Goal: Navigation & Orientation: Find specific page/section

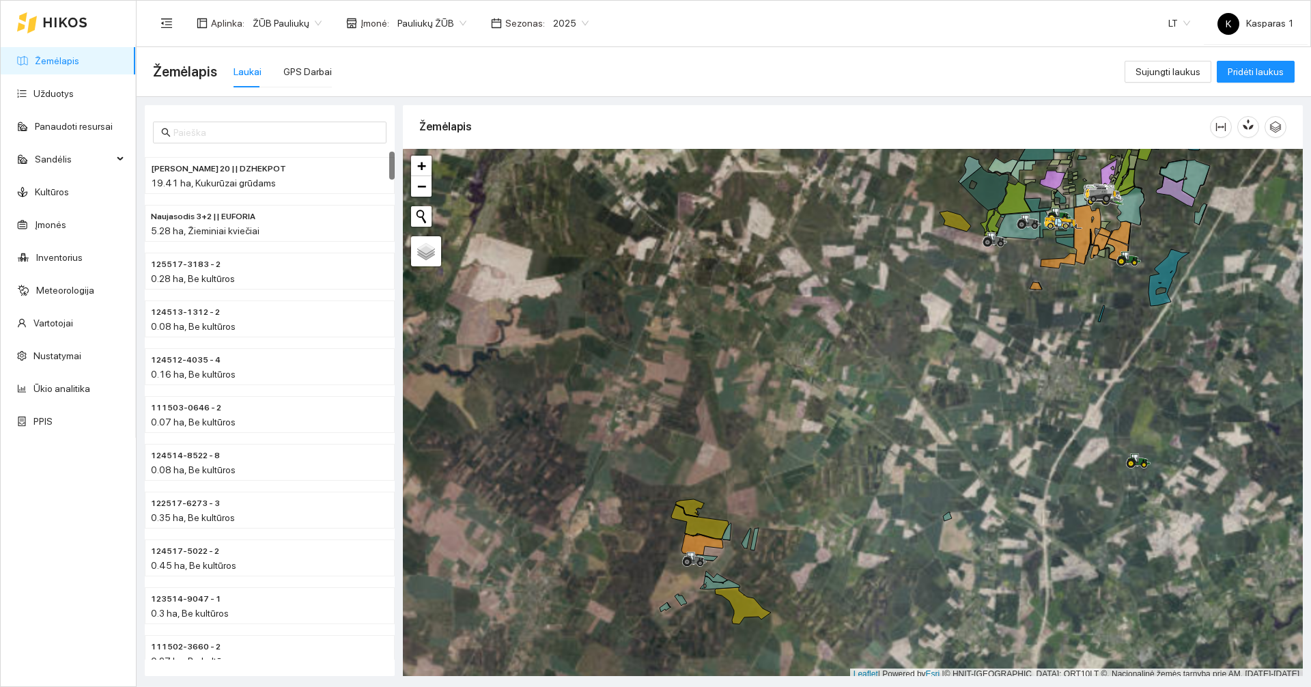
scroll to position [4, 0]
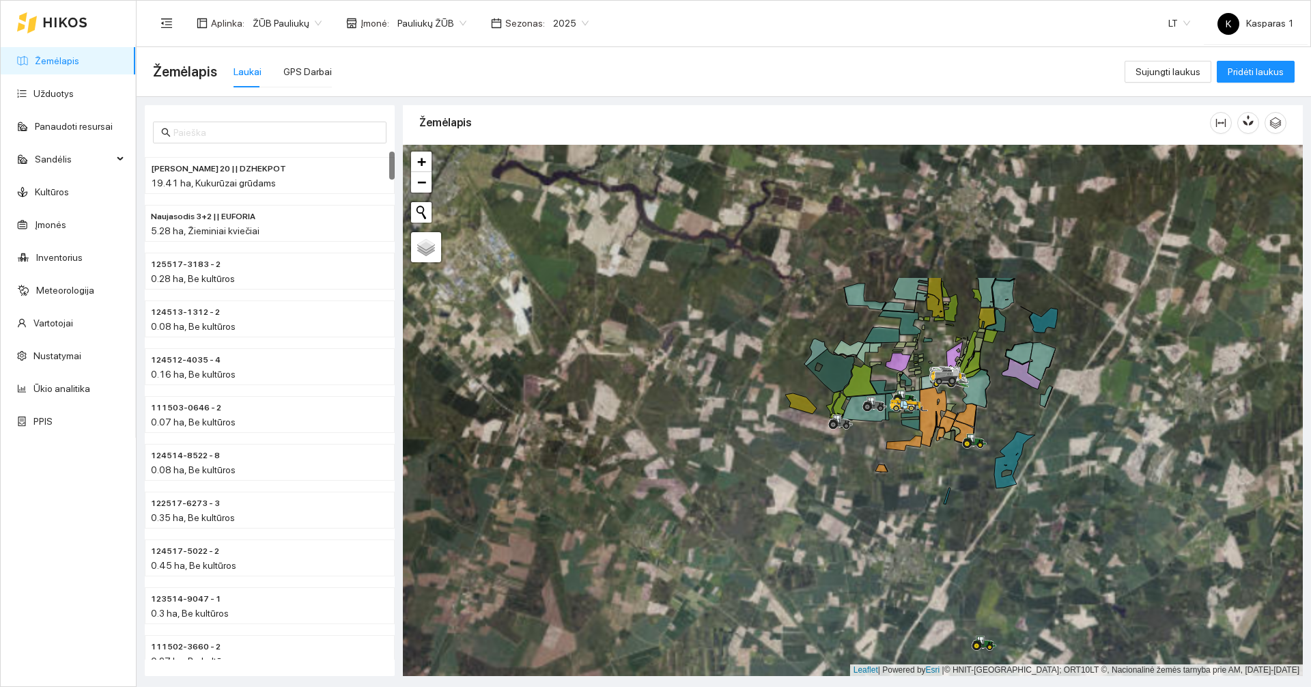
drag, startPoint x: 999, startPoint y: 307, endPoint x: 844, endPoint y: 493, distance: 242.1
click at [844, 493] on div at bounding box center [853, 410] width 900 height 531
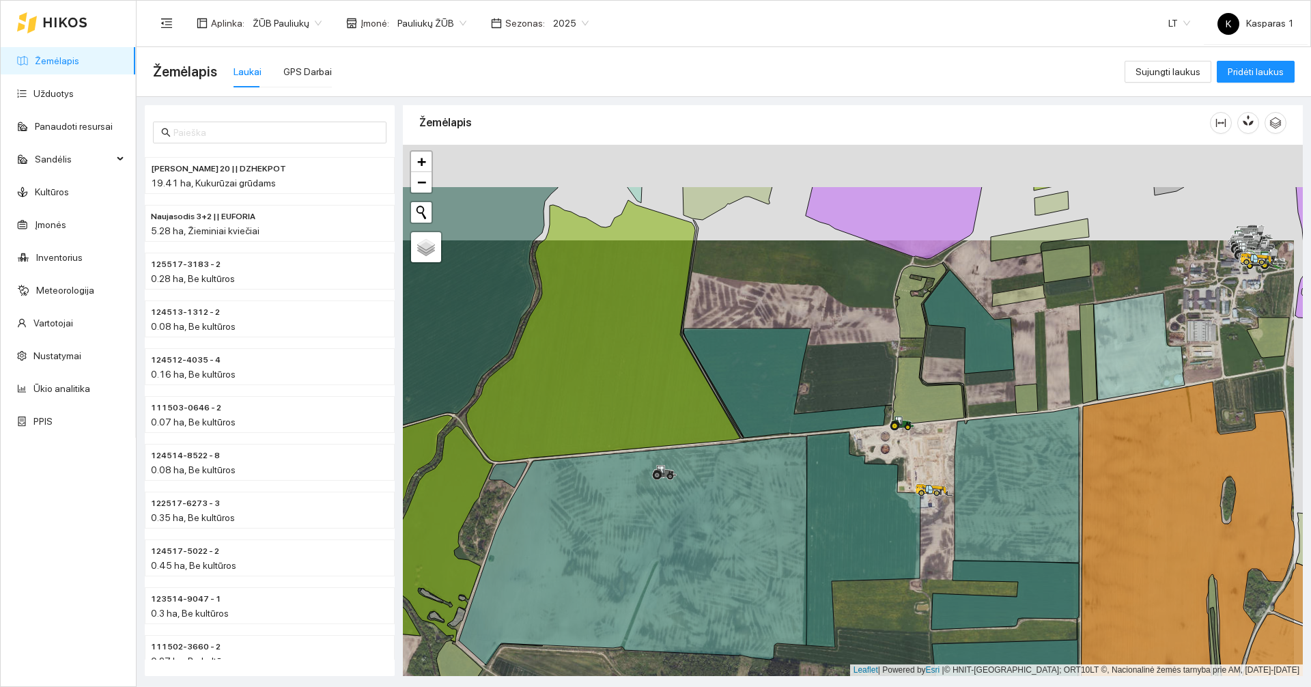
drag, startPoint x: 929, startPoint y: 348, endPoint x: 920, endPoint y: 444, distance: 96.0
click at [920, 444] on div at bounding box center [853, 410] width 900 height 531
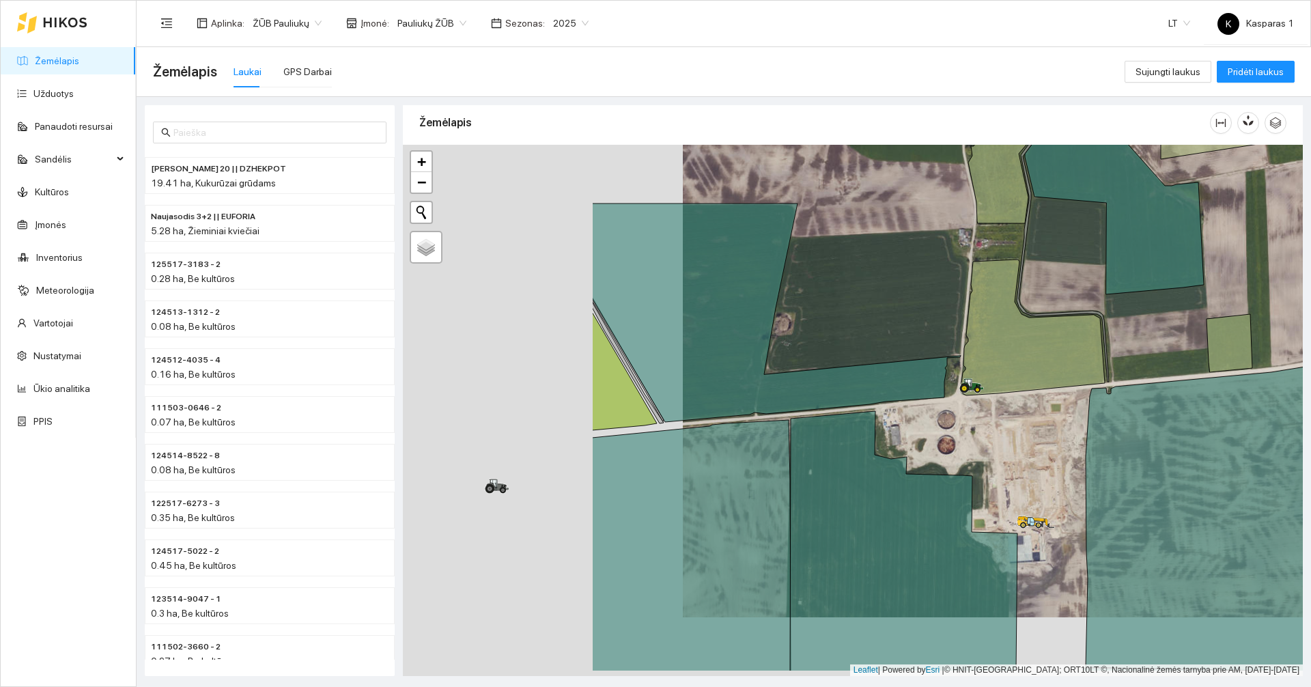
drag, startPoint x: 736, startPoint y: 497, endPoint x: 1031, endPoint y: 431, distance: 302.4
click at [1030, 432] on div at bounding box center [853, 410] width 900 height 531
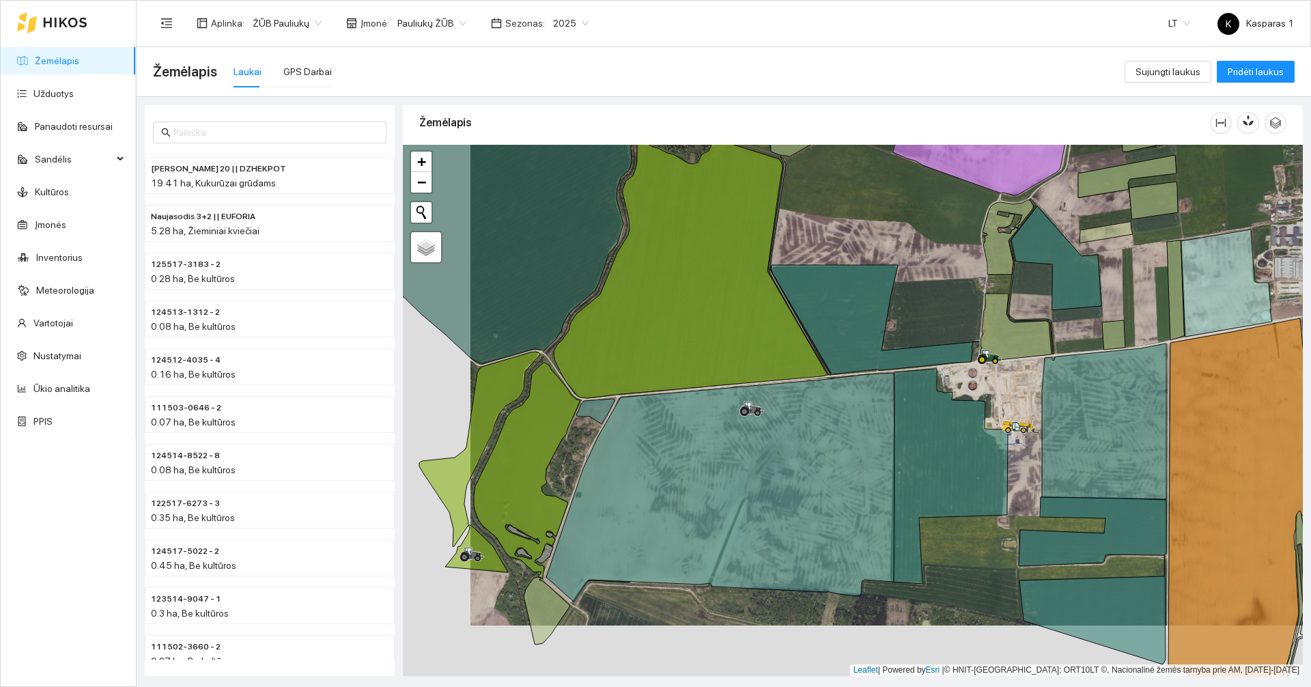
drag, startPoint x: 514, startPoint y: 497, endPoint x: 582, endPoint y: 447, distance: 84.4
click at [582, 447] on div at bounding box center [853, 410] width 900 height 531
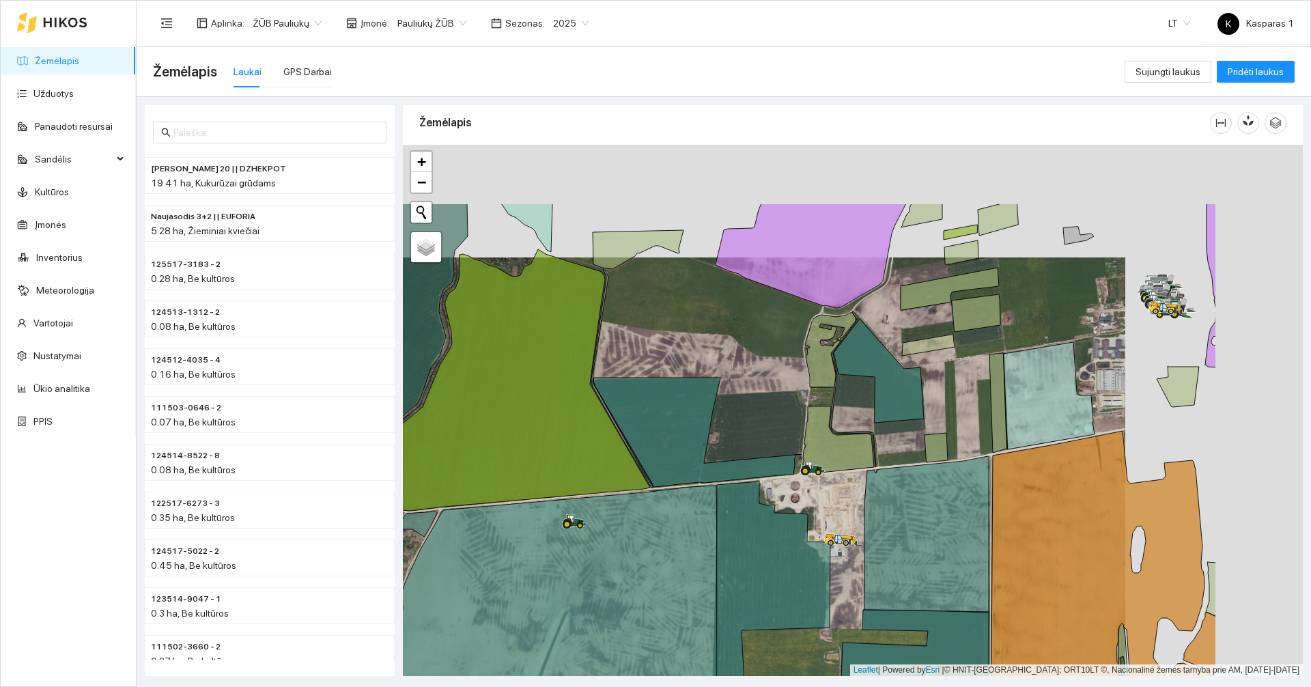
drag, startPoint x: 996, startPoint y: 370, endPoint x: 818, endPoint y: 482, distance: 210.3
click at [818, 482] on div at bounding box center [853, 410] width 900 height 531
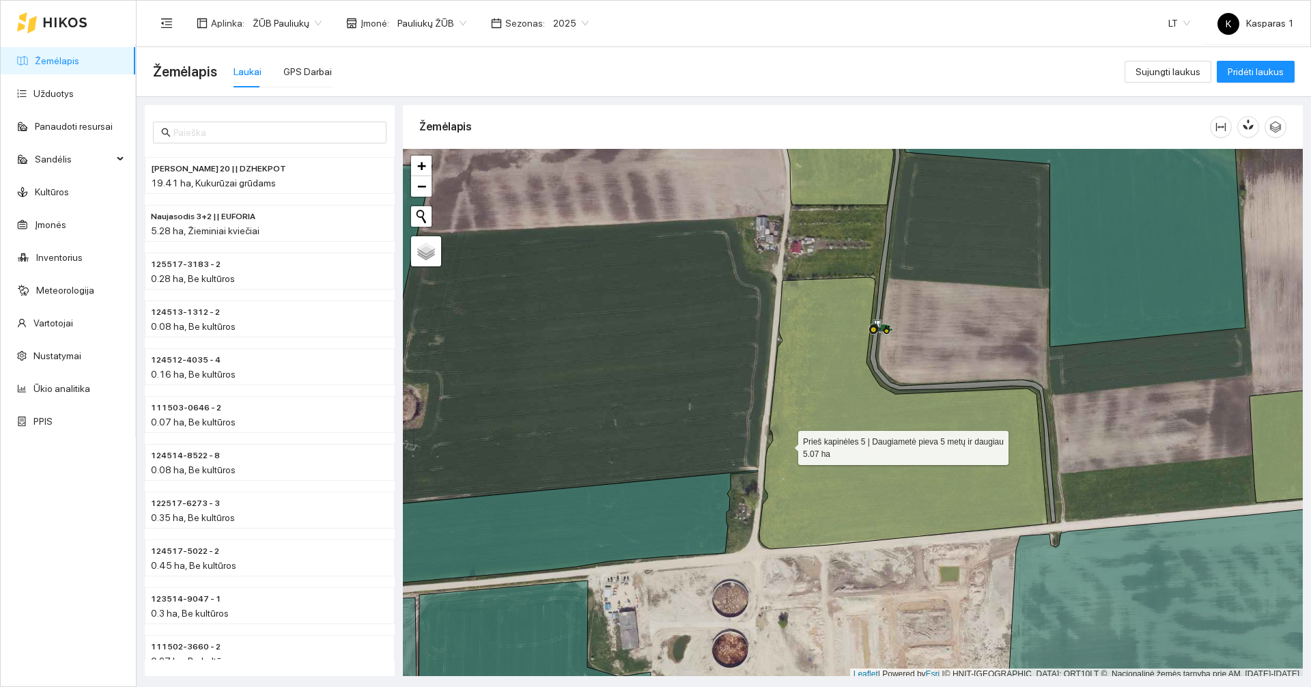
scroll to position [4, 0]
